Goal: Register for event/course

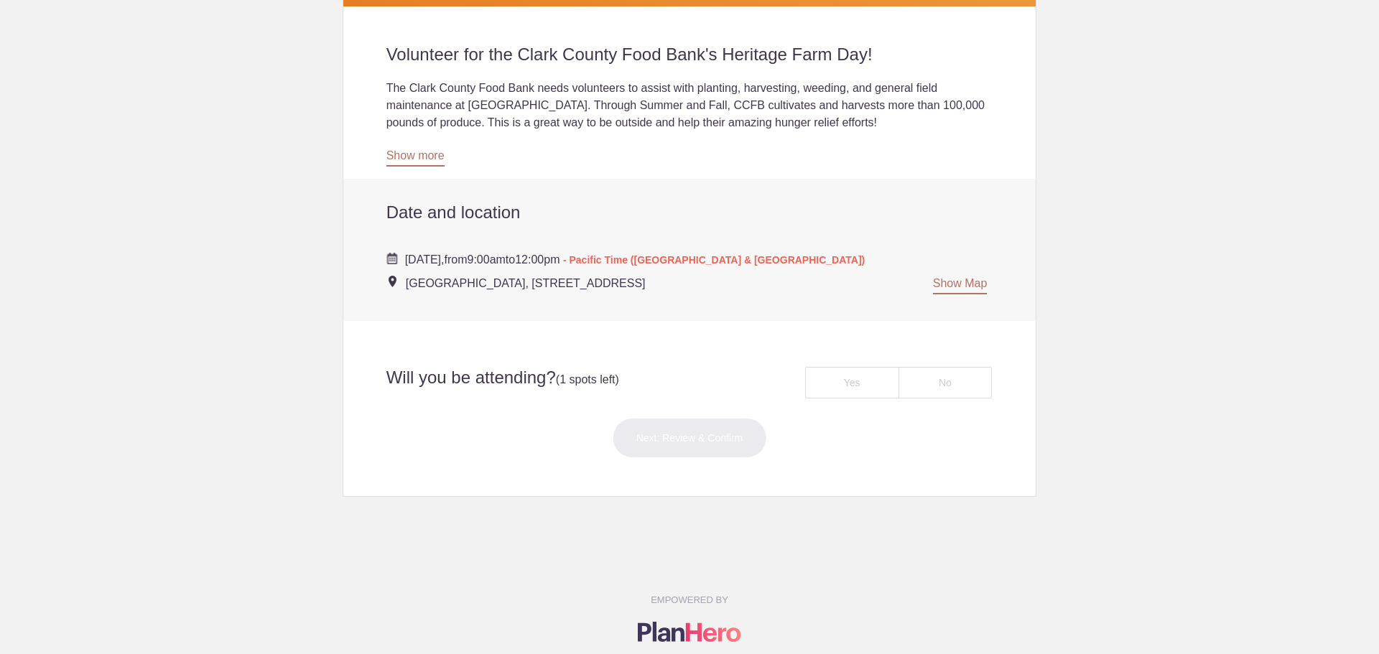
scroll to position [431, 0]
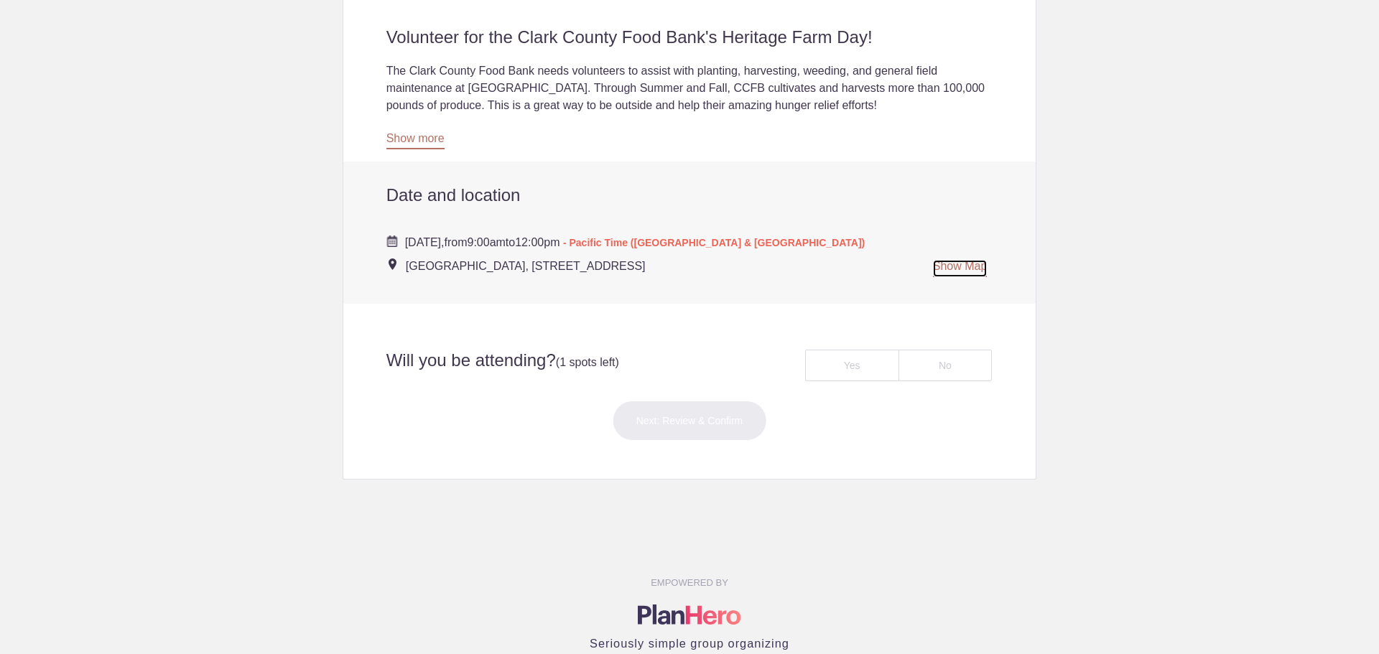
click at [964, 270] on link "Show Map" at bounding box center [960, 268] width 55 height 17
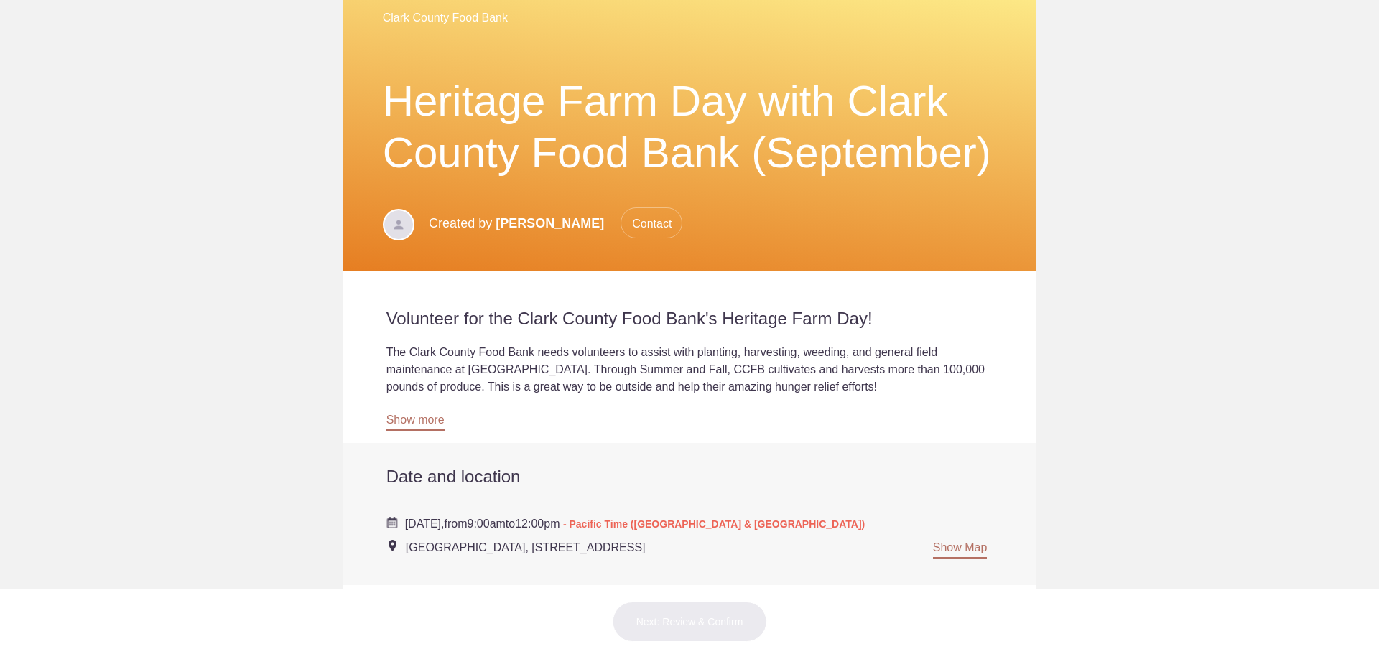
scroll to position [144, 0]
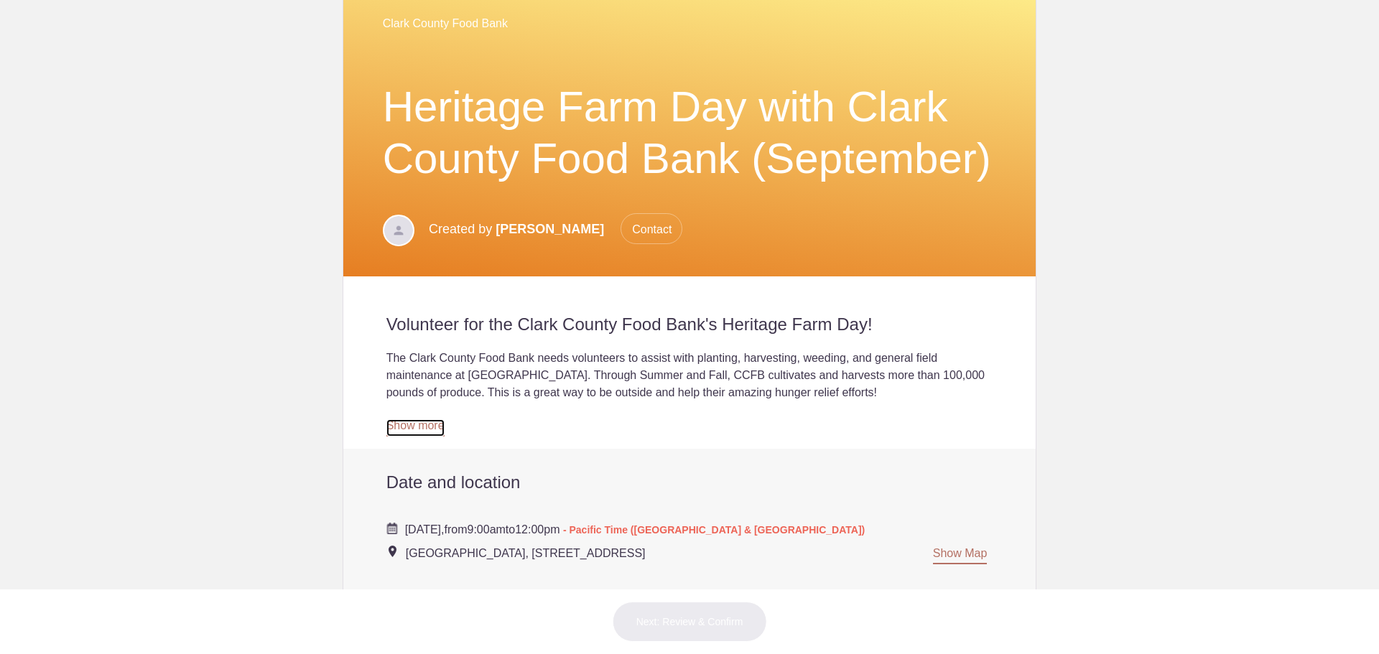
click at [409, 432] on link "Show more" at bounding box center [415, 427] width 58 height 17
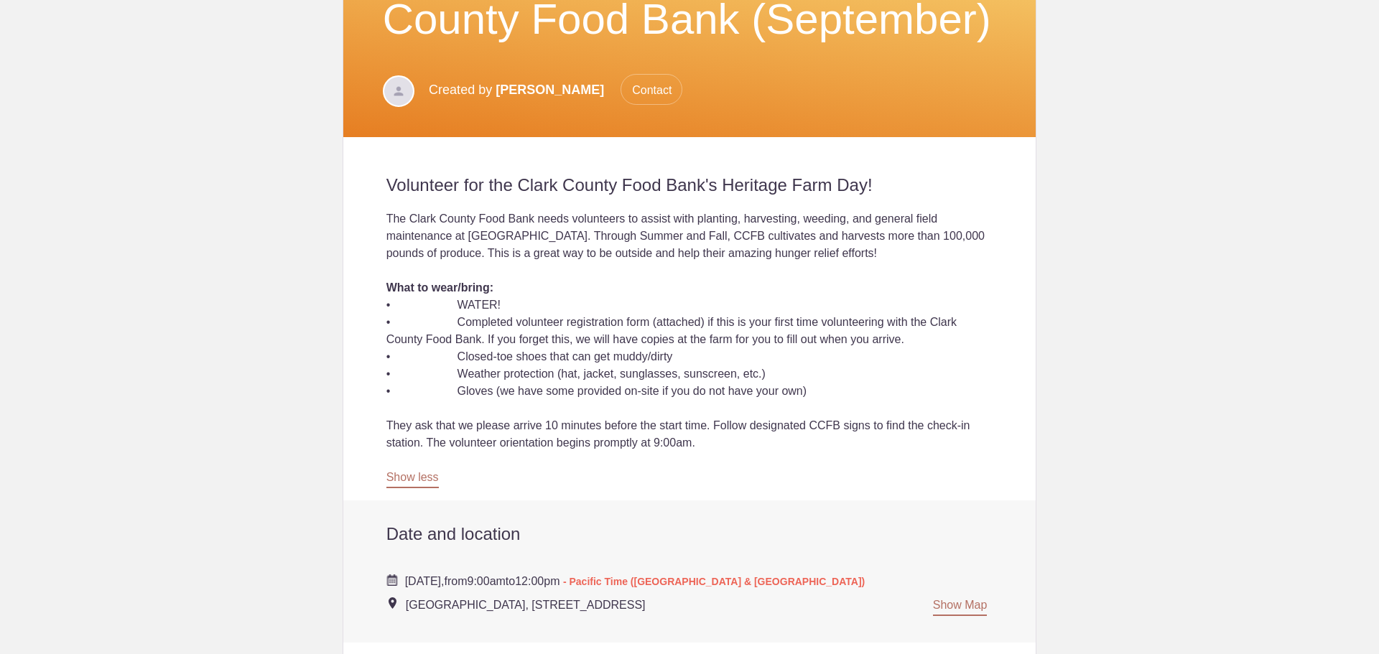
scroll to position [503, 0]
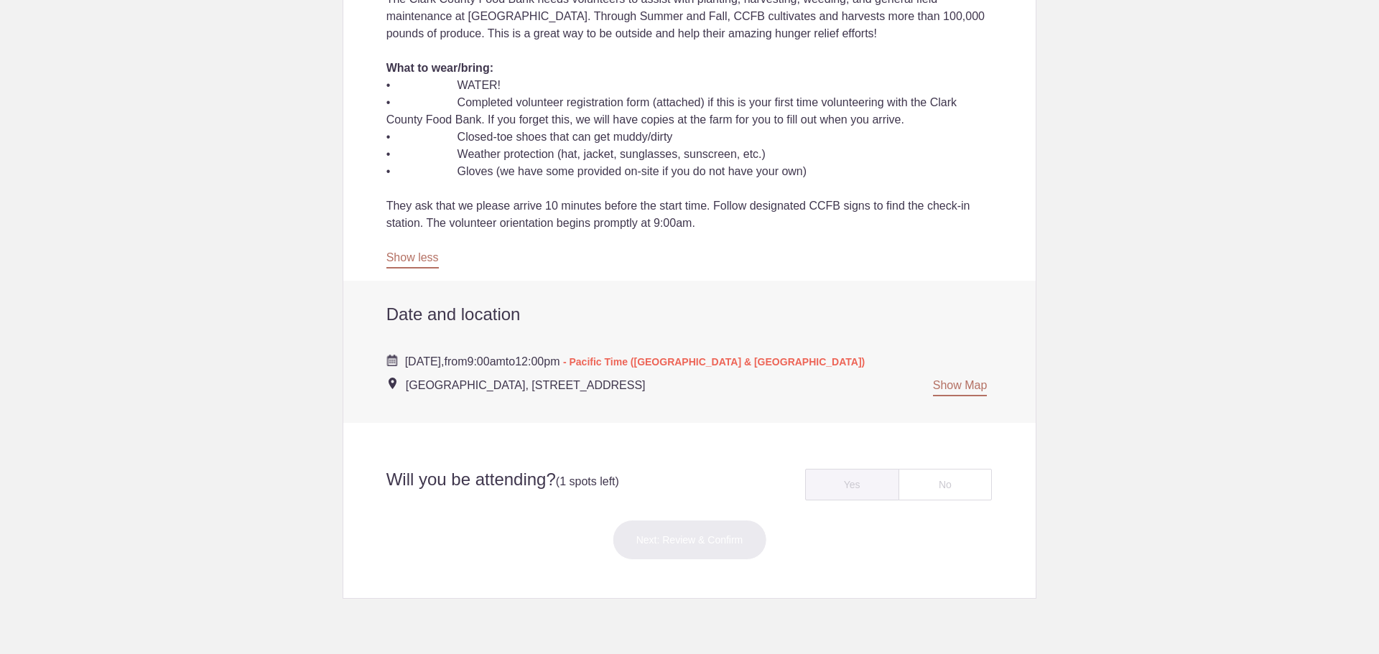
click at [860, 485] on div "Yes" at bounding box center [852, 485] width 94 height 32
radio input "true"
click at [722, 534] on button "Next: Review & Confirm" at bounding box center [690, 540] width 154 height 40
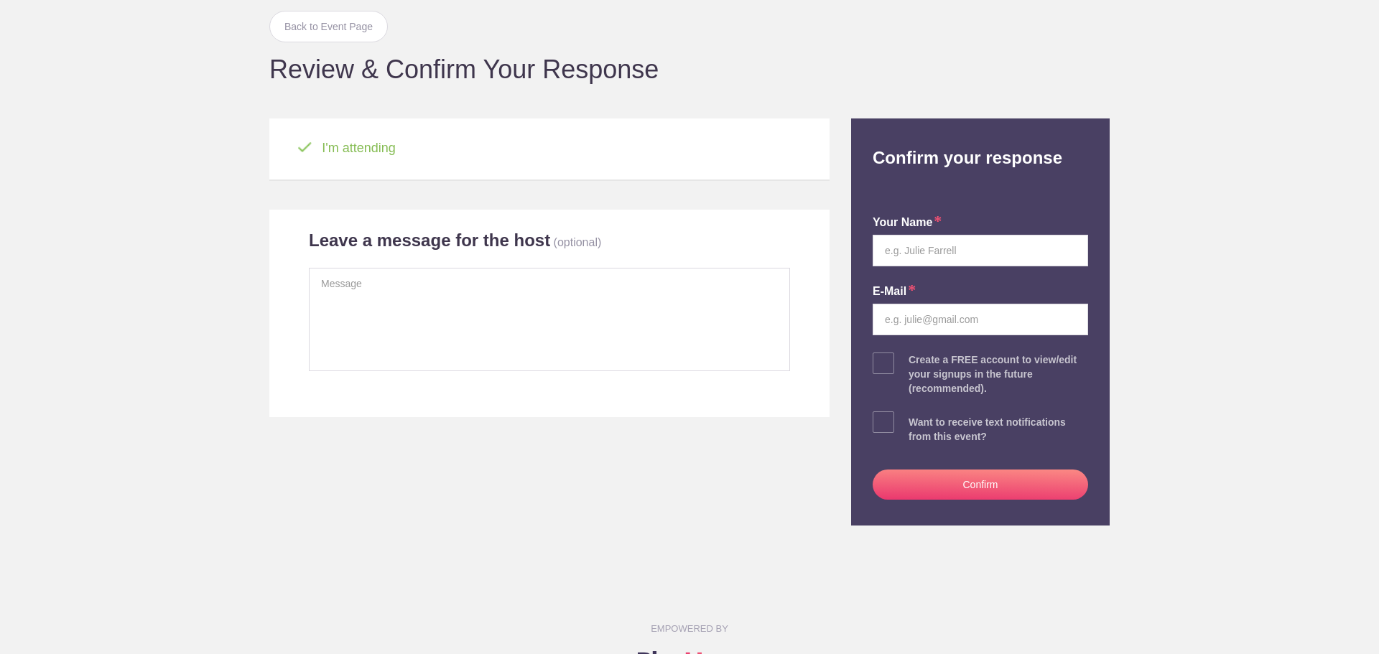
scroll to position [67, 0]
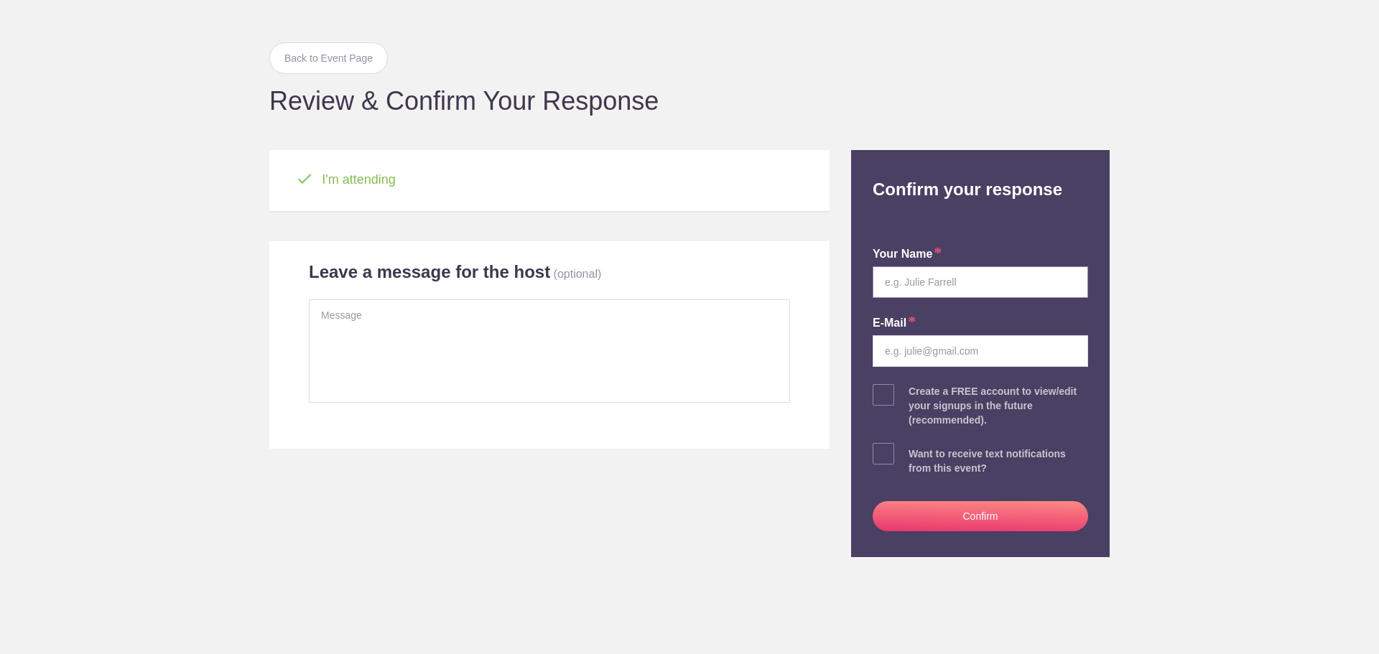
click at [1016, 289] on input "text" at bounding box center [979, 282] width 215 height 32
type input "[PERSON_NAME]"
click at [946, 355] on input "email" at bounding box center [979, 351] width 215 height 32
click at [1158, 339] on body "Login Sign up for Free Login Back to Event Page Back to Event Page Review & Con…" at bounding box center [689, 327] width 1379 height 654
click at [903, 352] on input "email" at bounding box center [979, 351] width 215 height 32
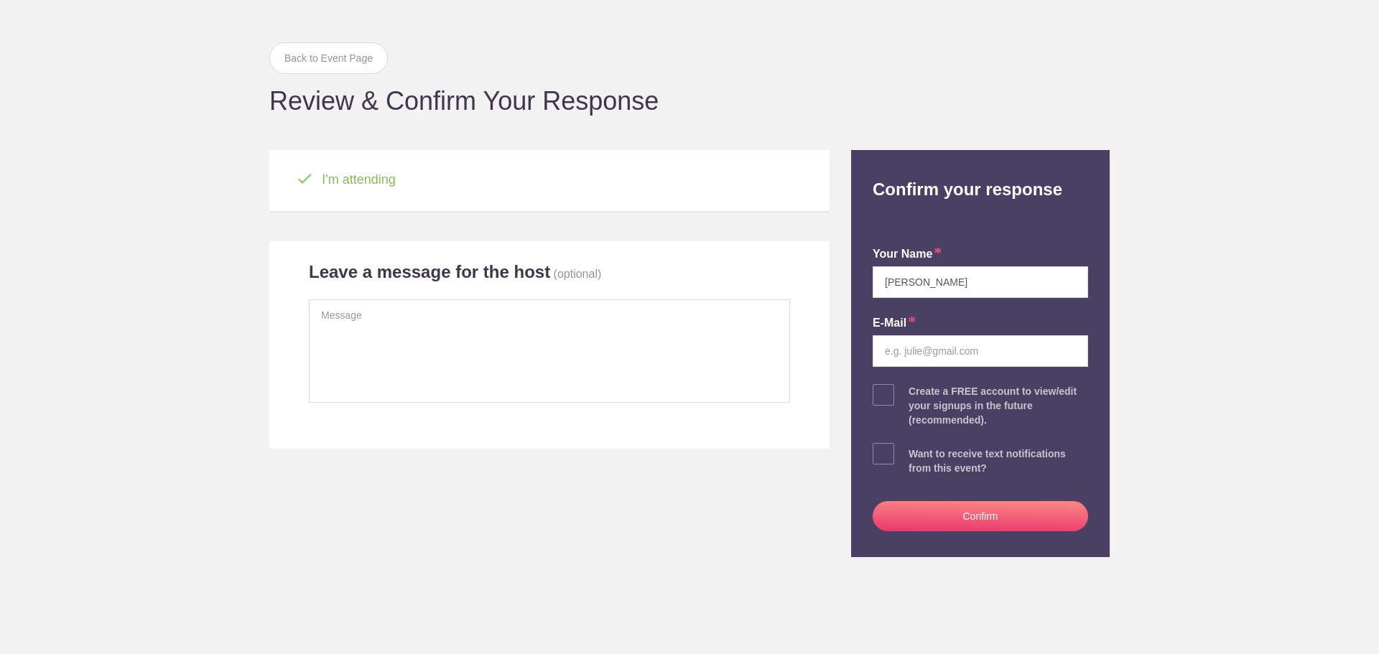
click at [1171, 307] on body "Login Sign up for Free Login Back to Event Page Back to Event Page Review & Con…" at bounding box center [689, 327] width 1379 height 654
click at [943, 350] on input "email" at bounding box center [979, 351] width 215 height 32
type input "[PERSON_NAME][EMAIL_ADDRESS][DOMAIN_NAME]"
click at [962, 511] on button "Confirm" at bounding box center [979, 516] width 215 height 30
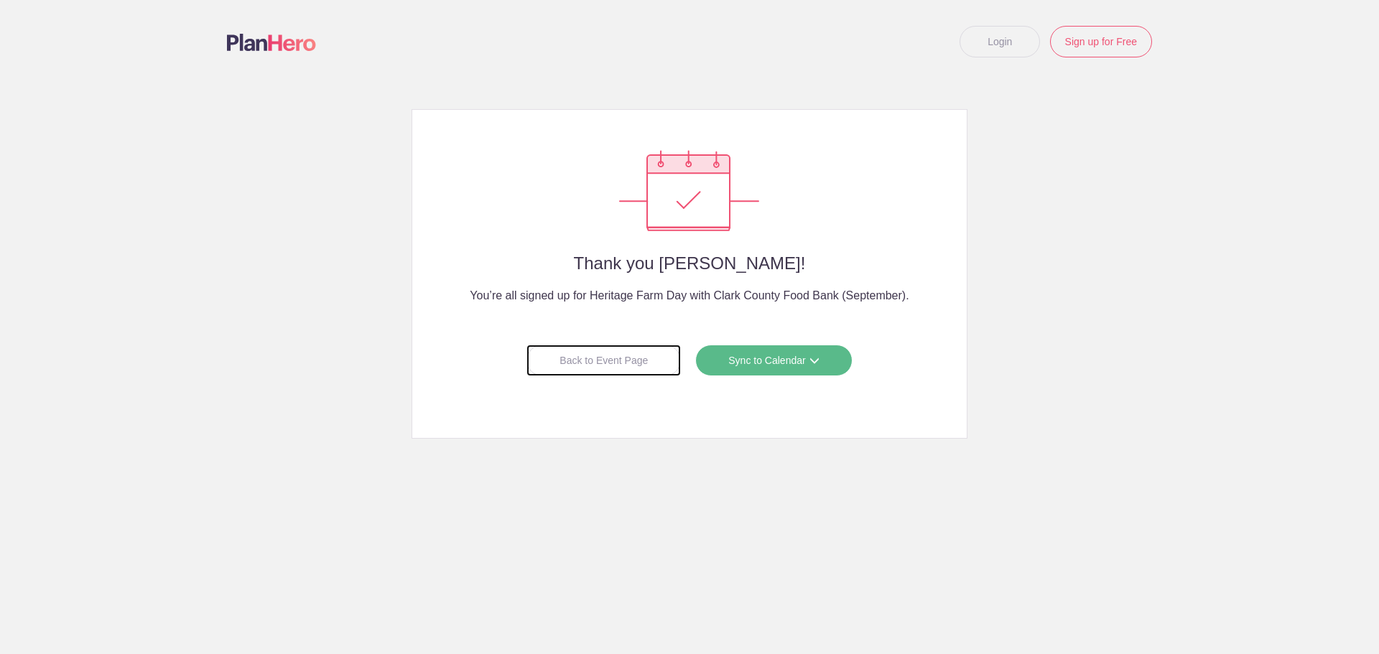
click at [656, 365] on div "Back to Event Page" at bounding box center [603, 361] width 154 height 32
